Goal: Information Seeking & Learning: Learn about a topic

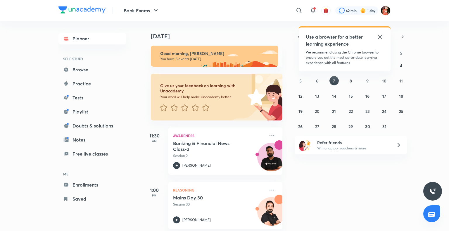
click at [299, 11] on icon at bounding box center [299, 10] width 7 height 7
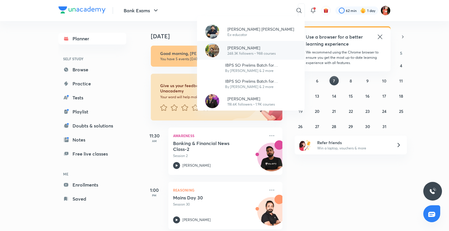
click at [220, 51] on div at bounding box center [212, 50] width 21 height 14
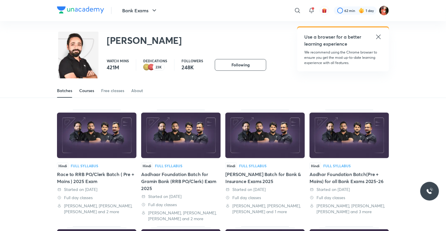
click at [88, 89] on div "Courses" at bounding box center [86, 91] width 15 height 6
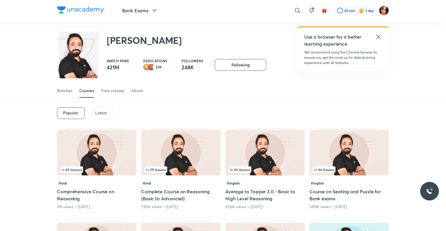
click at [100, 112] on p "Latest" at bounding box center [101, 113] width 12 height 5
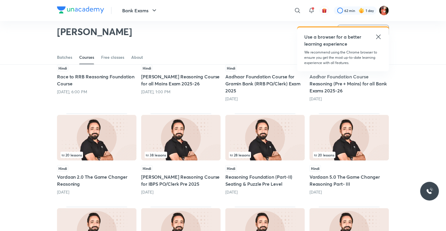
scroll to position [156, 0]
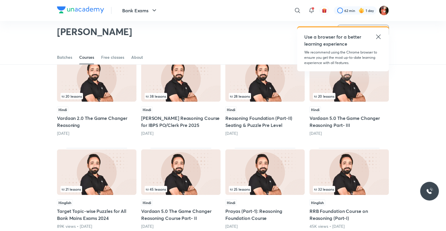
click at [96, 166] on img at bounding box center [97, 172] width 80 height 46
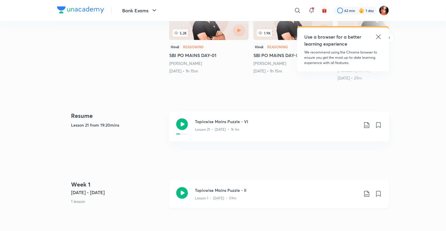
scroll to position [234, 0]
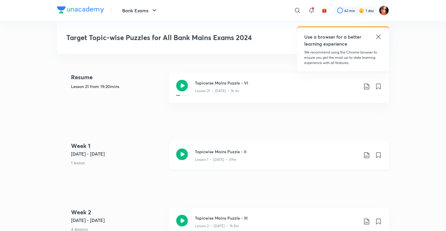
click at [366, 159] on icon at bounding box center [366, 155] width 7 height 7
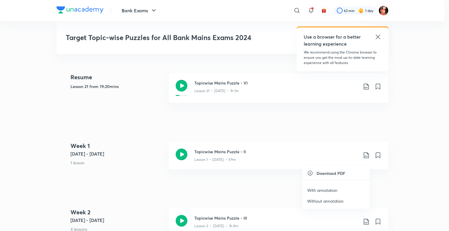
click at [330, 192] on p "With annotation" at bounding box center [322, 190] width 30 height 6
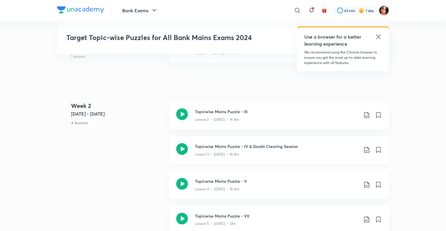
scroll to position [351, 0]
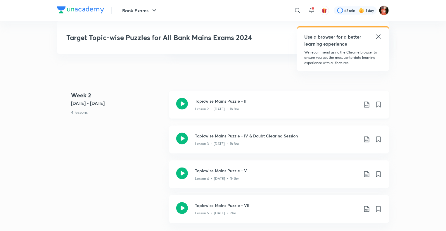
click at [367, 108] on icon at bounding box center [366, 104] width 7 height 7
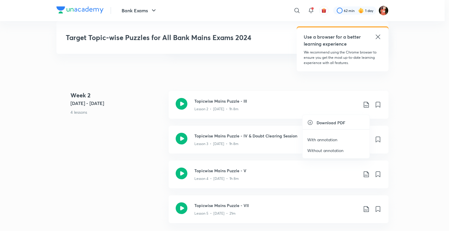
click at [324, 138] on p "With annotation" at bounding box center [322, 140] width 30 height 6
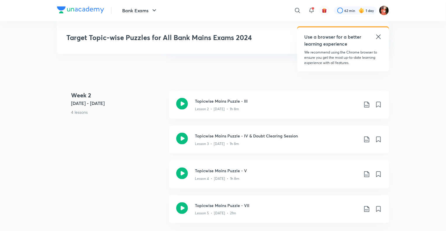
click at [365, 142] on icon at bounding box center [366, 139] width 7 height 7
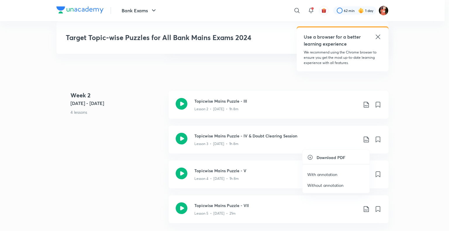
click at [315, 173] on p "With annotation" at bounding box center [322, 174] width 30 height 6
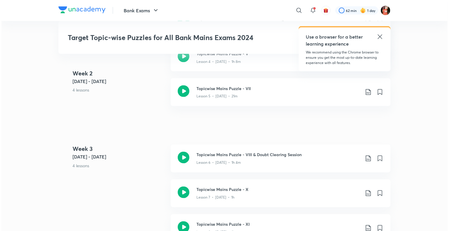
scroll to position [380, 0]
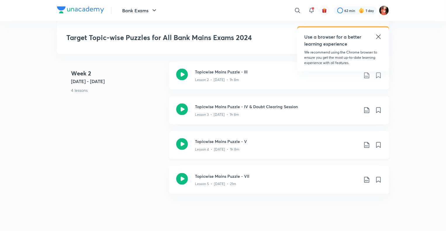
click at [368, 148] on icon at bounding box center [366, 145] width 5 height 6
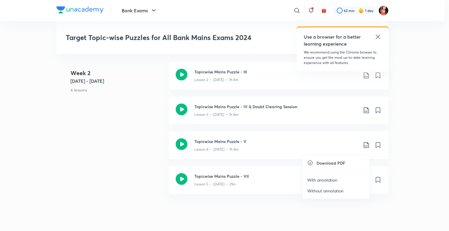
click at [324, 180] on p "With annotation" at bounding box center [322, 180] width 30 height 6
